Goal: Information Seeking & Learning: Find specific fact

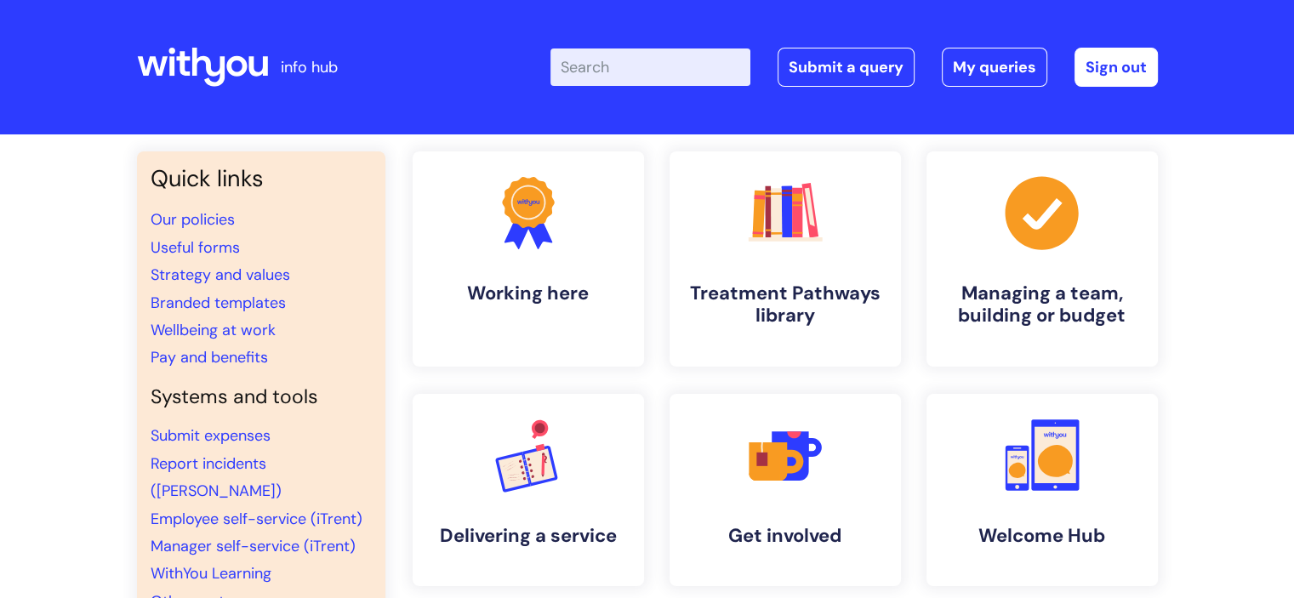
click at [626, 76] on input "Enter your search term here..." at bounding box center [651, 67] width 200 height 37
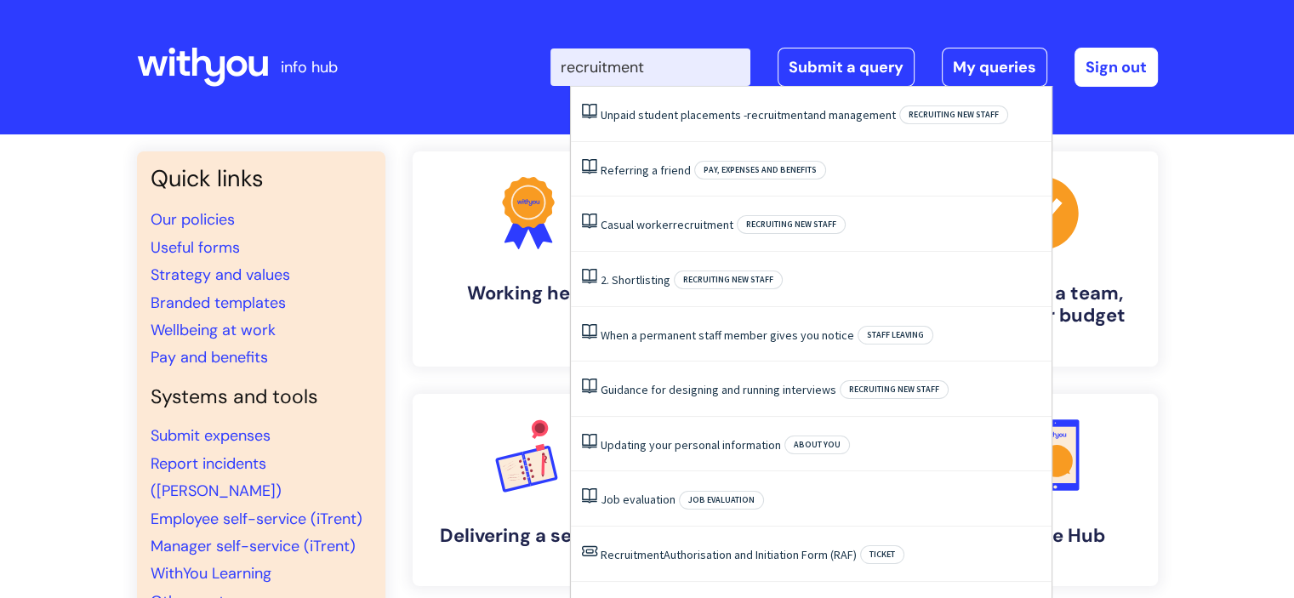
type input "recruitment"
click button "Search" at bounding box center [0, 0] width 0 height 0
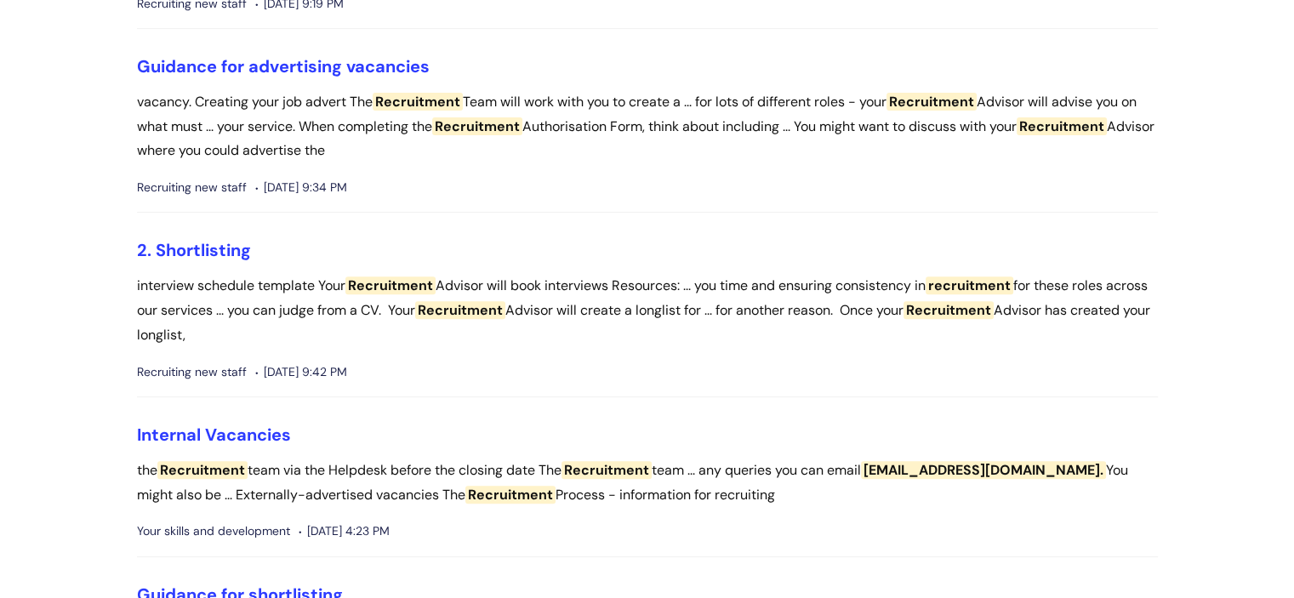
scroll to position [632, 0]
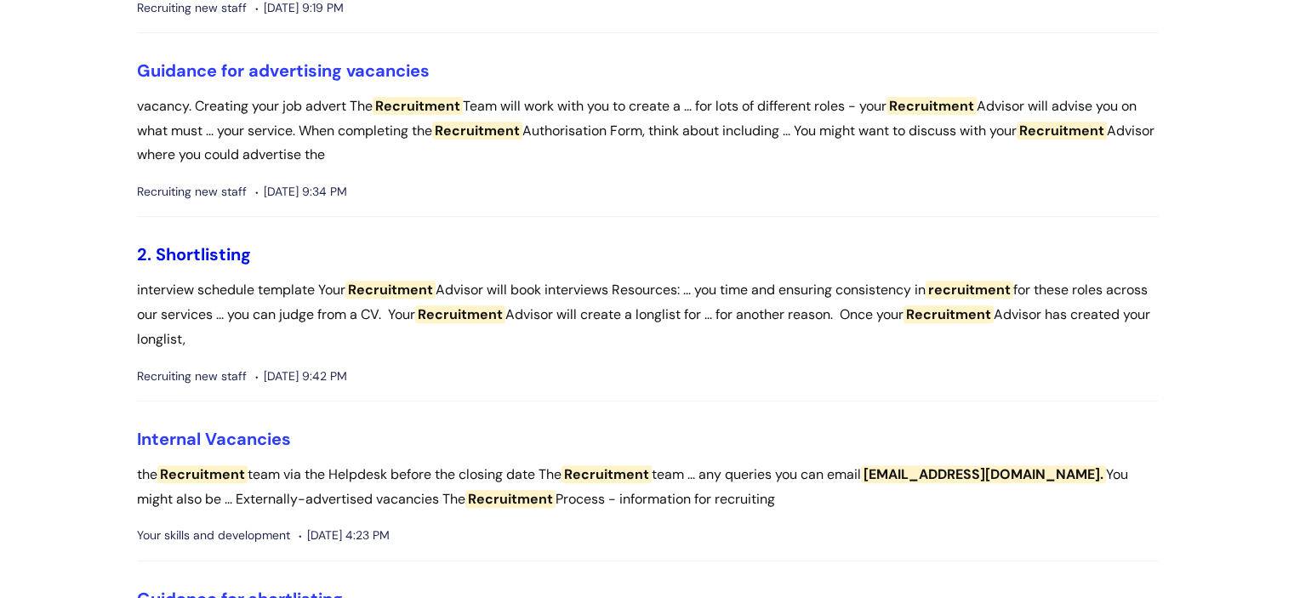
click at [229, 251] on link "2. Shortlisting" at bounding box center [194, 254] width 114 height 22
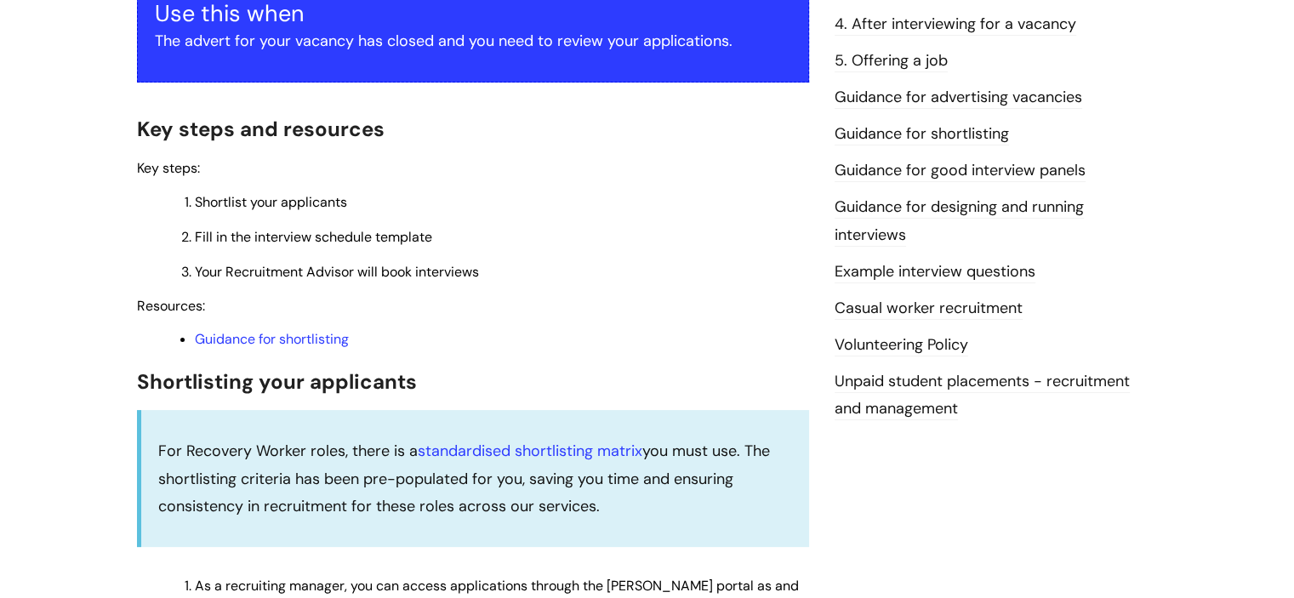
scroll to position [352, 0]
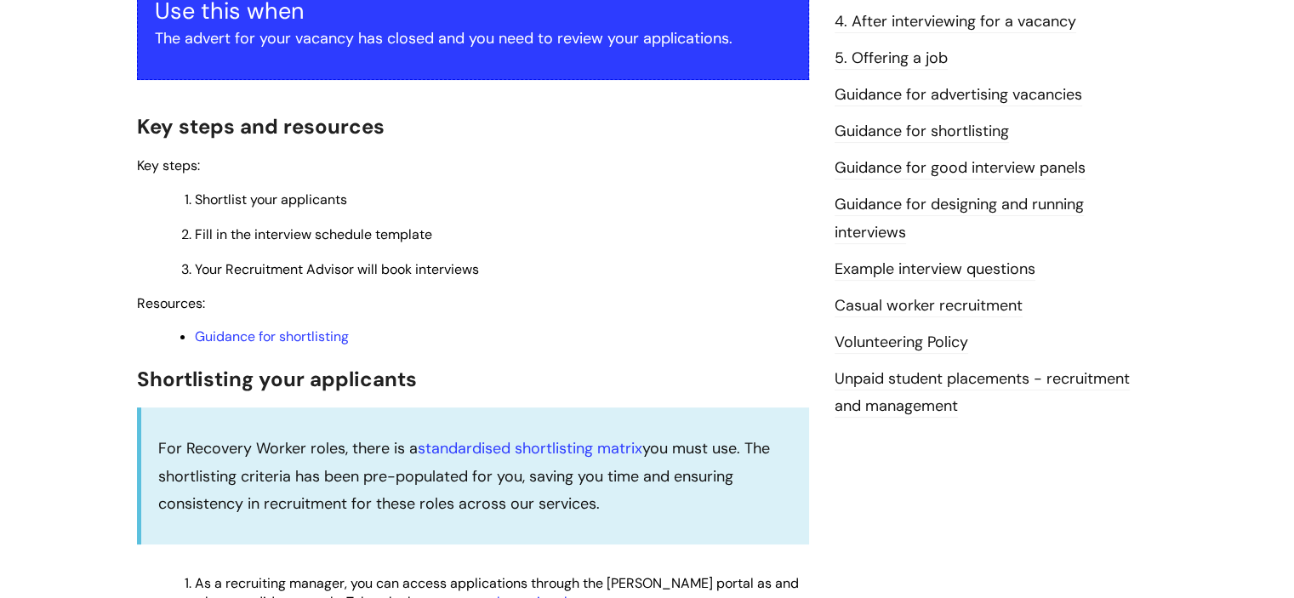
click at [892, 267] on link "Example interview questions" at bounding box center [935, 270] width 201 height 22
